Goal: Transaction & Acquisition: Purchase product/service

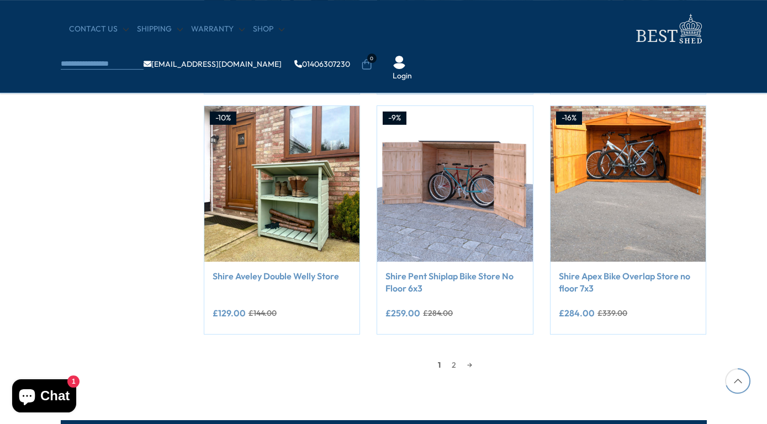
scroll to position [881, 0]
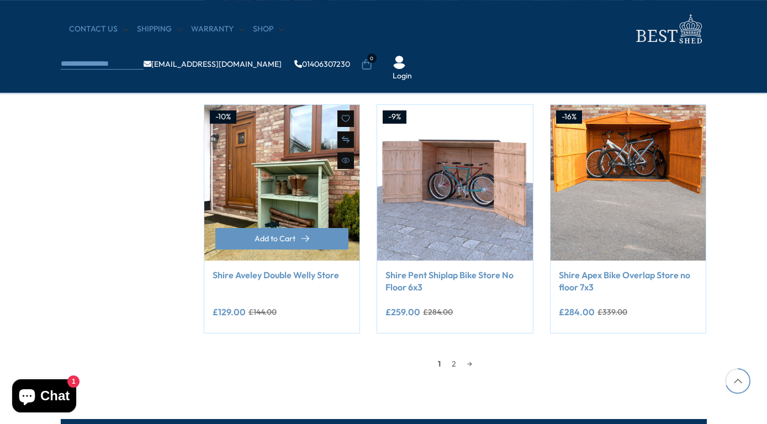
click at [312, 279] on link "Shire Aveley Double Welly Store" at bounding box center [281, 275] width 139 height 12
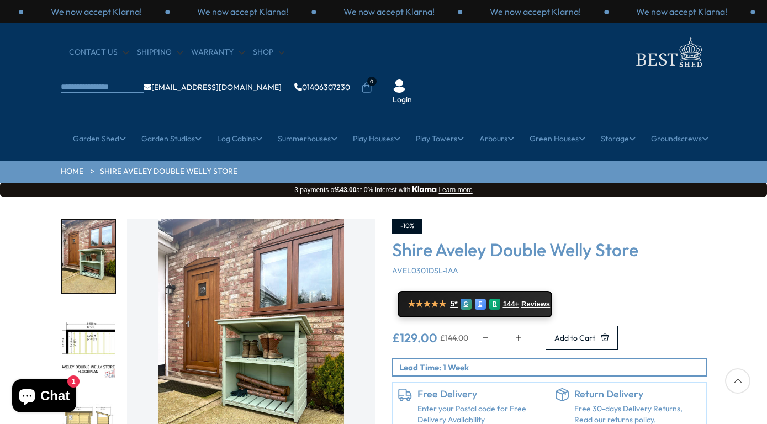
click at [86, 316] on img "2 / 12" at bounding box center [88, 342] width 53 height 73
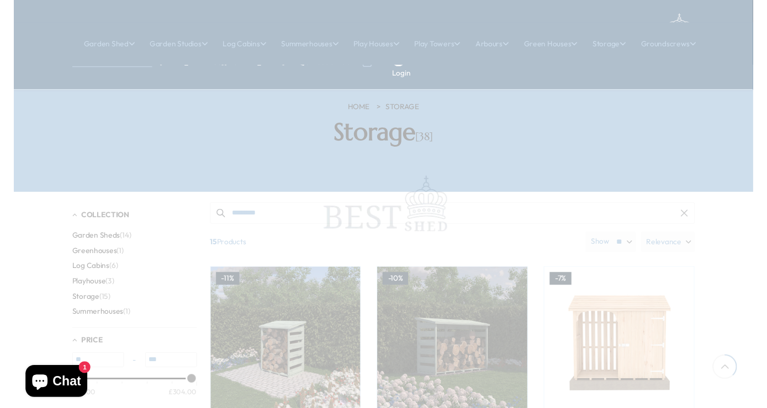
scroll to position [881, 0]
